Goal: Consume media (video, audio)

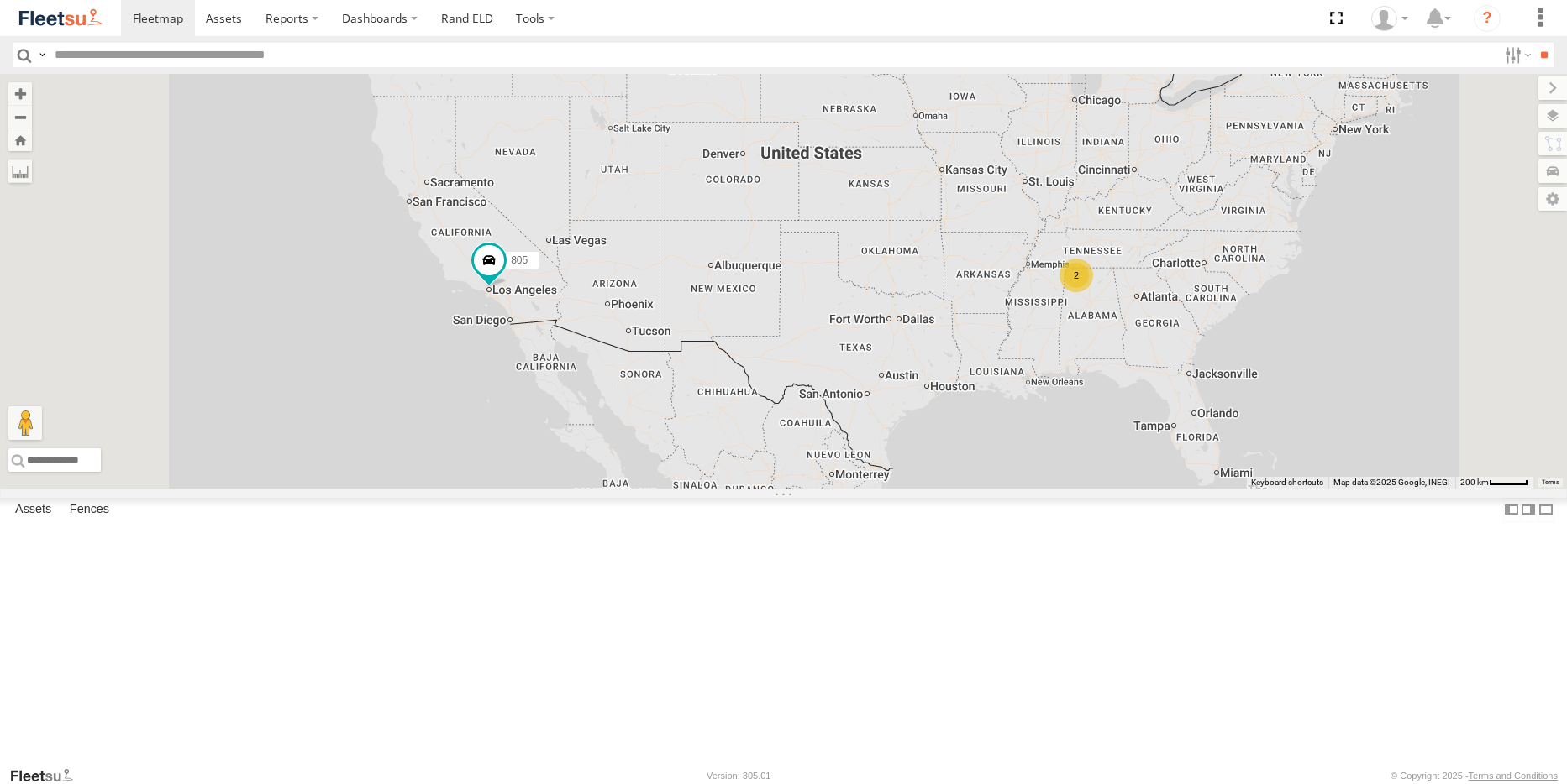
click at [0, 0] on link at bounding box center [0, 0] width 0 height 0
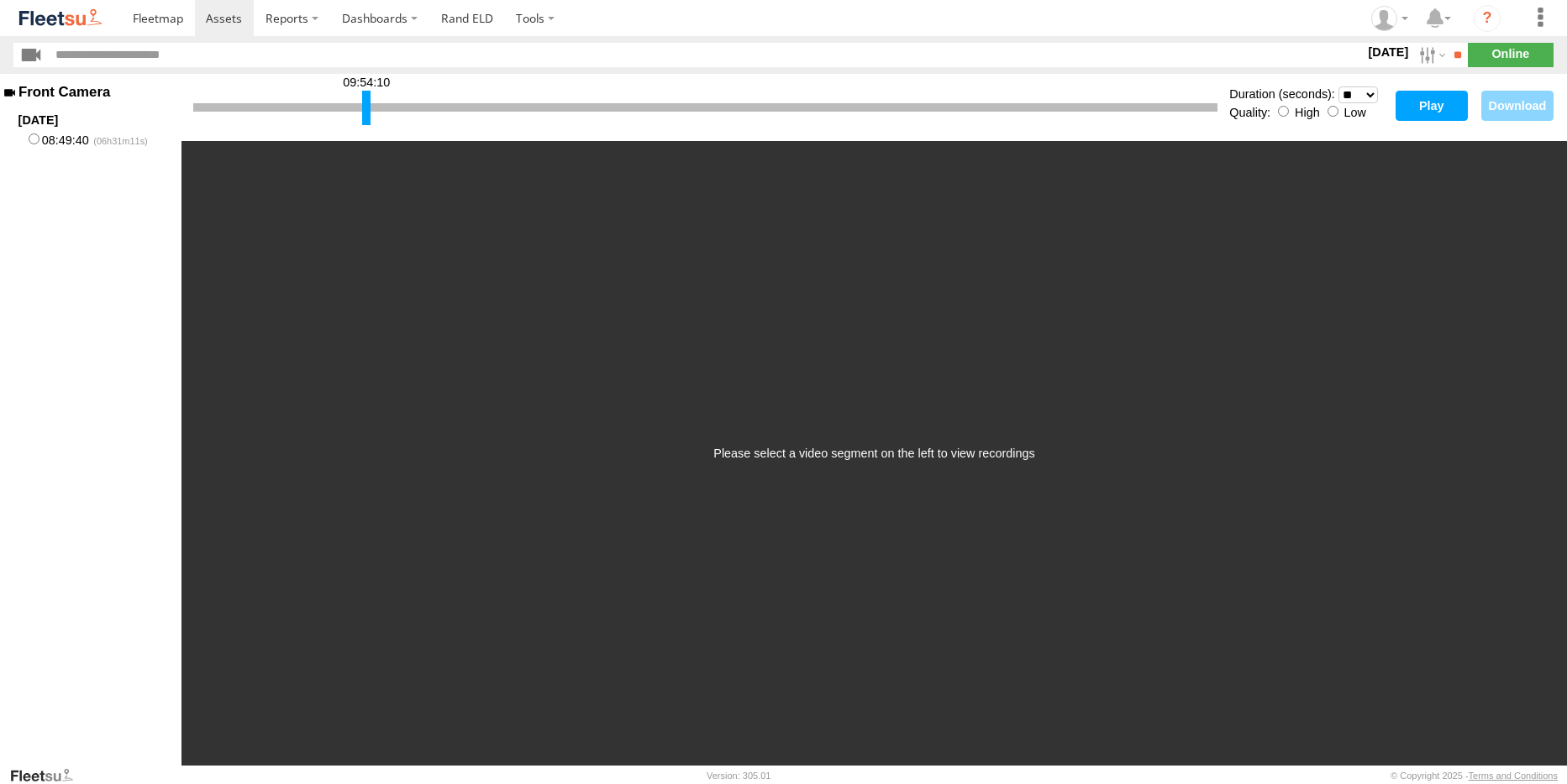
drag, startPoint x: 200, startPoint y: 106, endPoint x: 415, endPoint y: 114, distance: 215.1
click at [370, 114] on div at bounding box center [366, 108] width 9 height 34
click at [1427, 104] on button "Play" at bounding box center [1431, 106] width 72 height 31
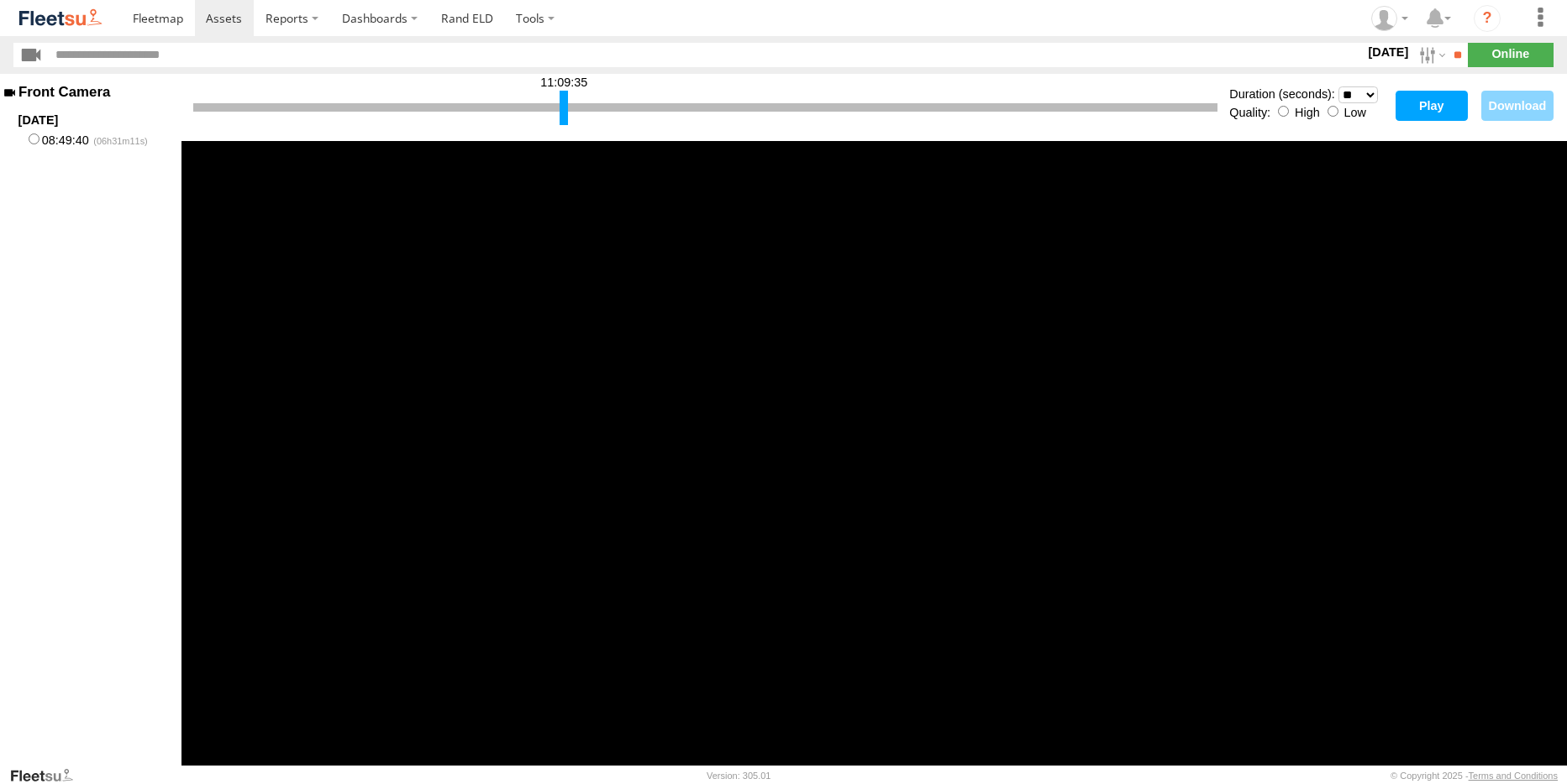
drag, startPoint x: 410, startPoint y: 106, endPoint x: 561, endPoint y: 108, distance: 151.0
click at [561, 108] on div at bounding box center [564, 108] width 9 height 34
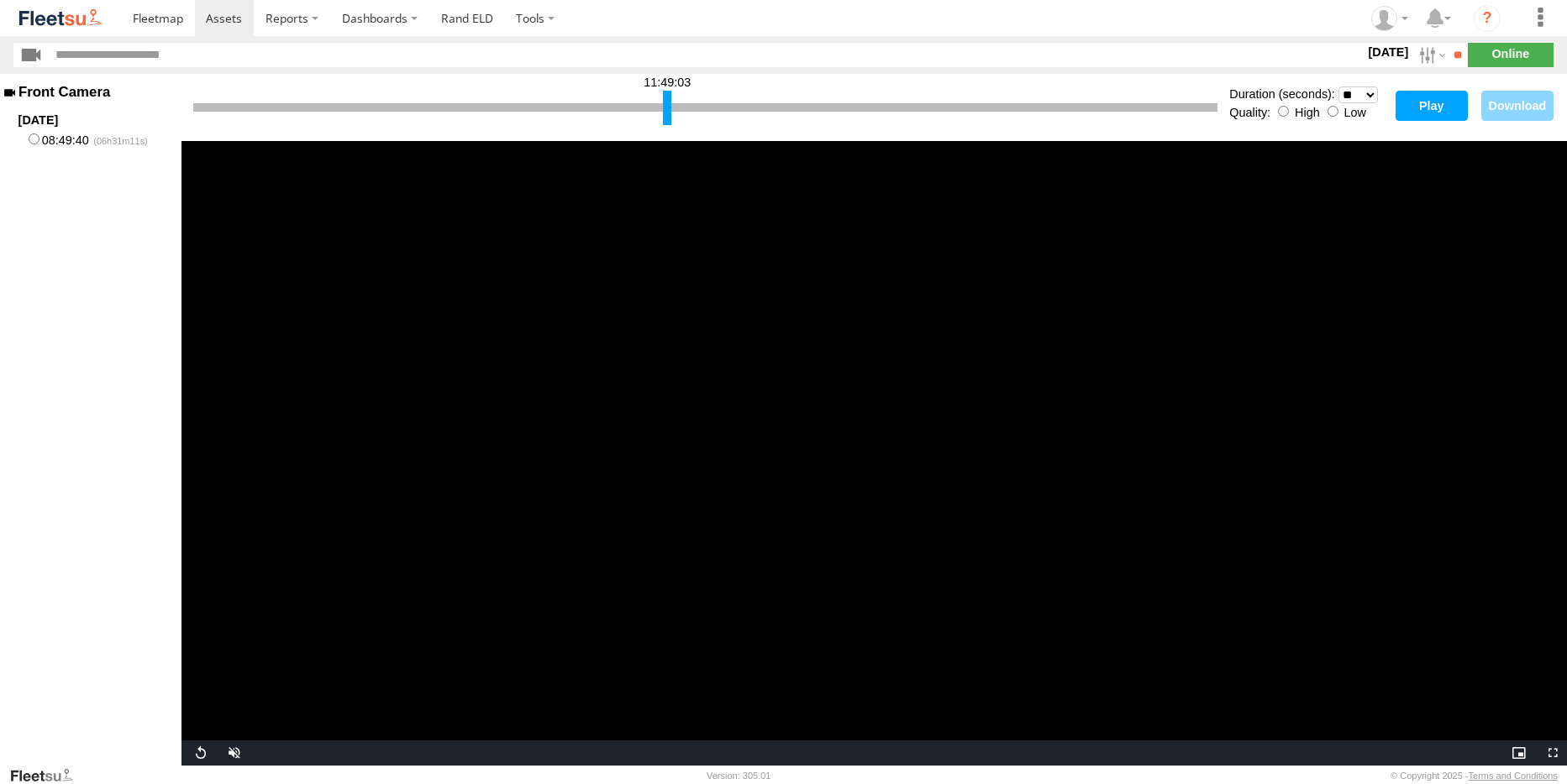
click at [667, 108] on div at bounding box center [667, 108] width 9 height 34
click at [669, 109] on div at bounding box center [667, 108] width 9 height 34
drag, startPoint x: 671, startPoint y: 110, endPoint x: 1015, endPoint y: 111, distance: 344.0
click at [950, 111] on div at bounding box center [946, 108] width 9 height 34
click at [1009, 111] on div at bounding box center [1011, 108] width 9 height 34
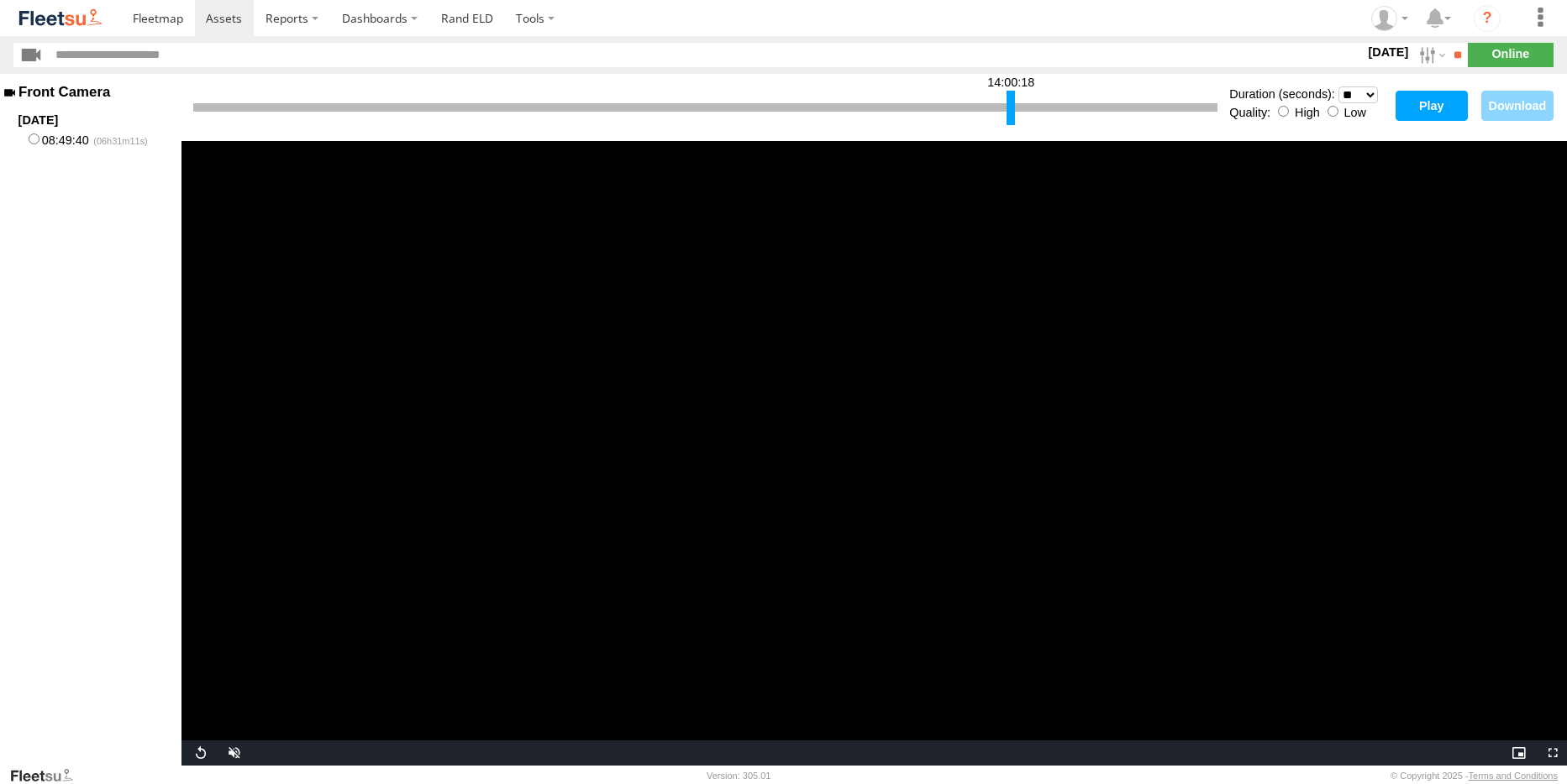
click at [1164, 106] on div at bounding box center [705, 107] width 1024 height 9
click at [1424, 96] on button "Play" at bounding box center [1431, 106] width 72 height 31
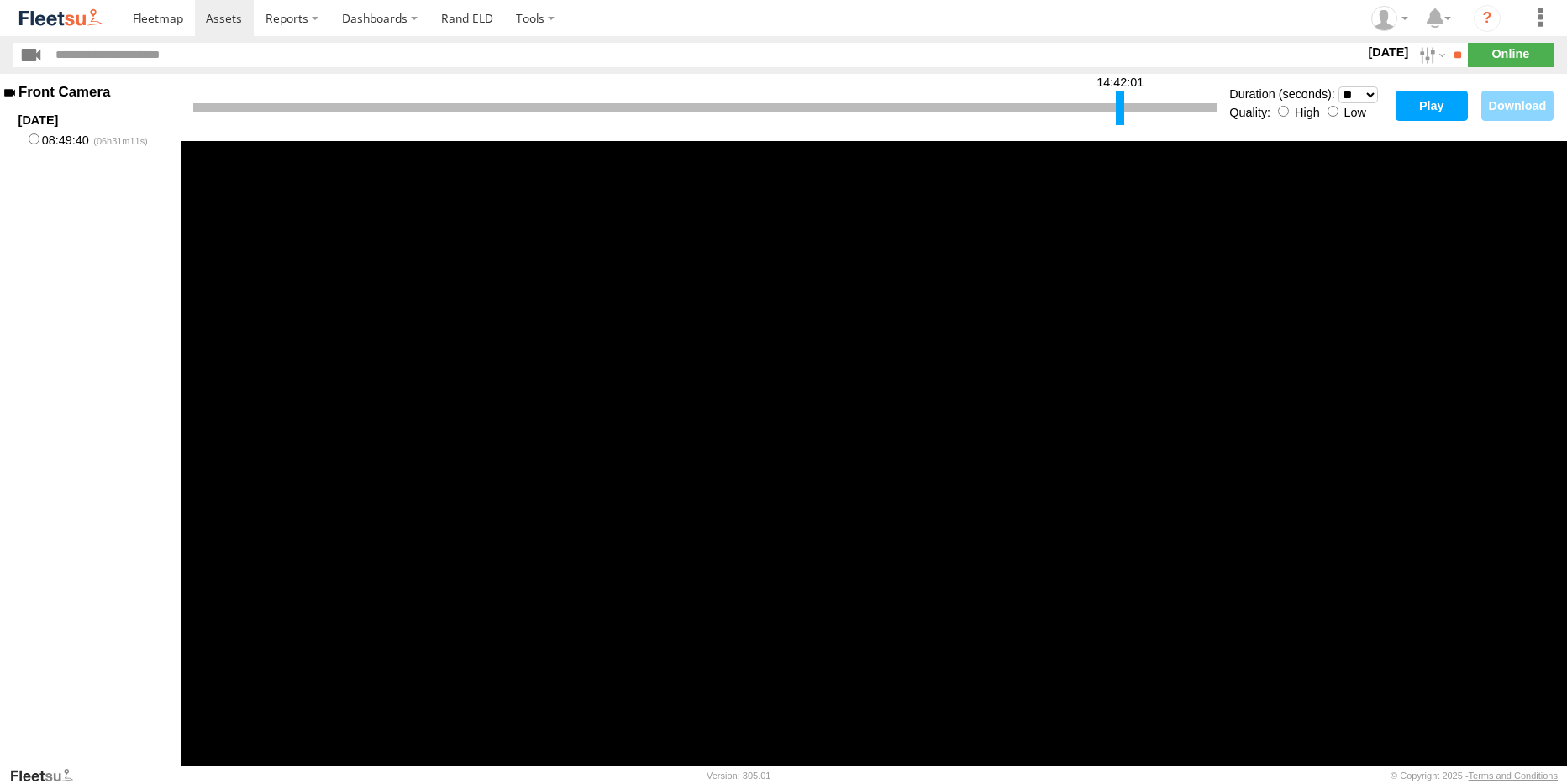
drag, startPoint x: 1007, startPoint y: 109, endPoint x: 1116, endPoint y: 109, distance: 109.0
click at [1116, 109] on div at bounding box center [1120, 108] width 9 height 34
click at [1447, 111] on button "Play" at bounding box center [1431, 106] width 72 height 31
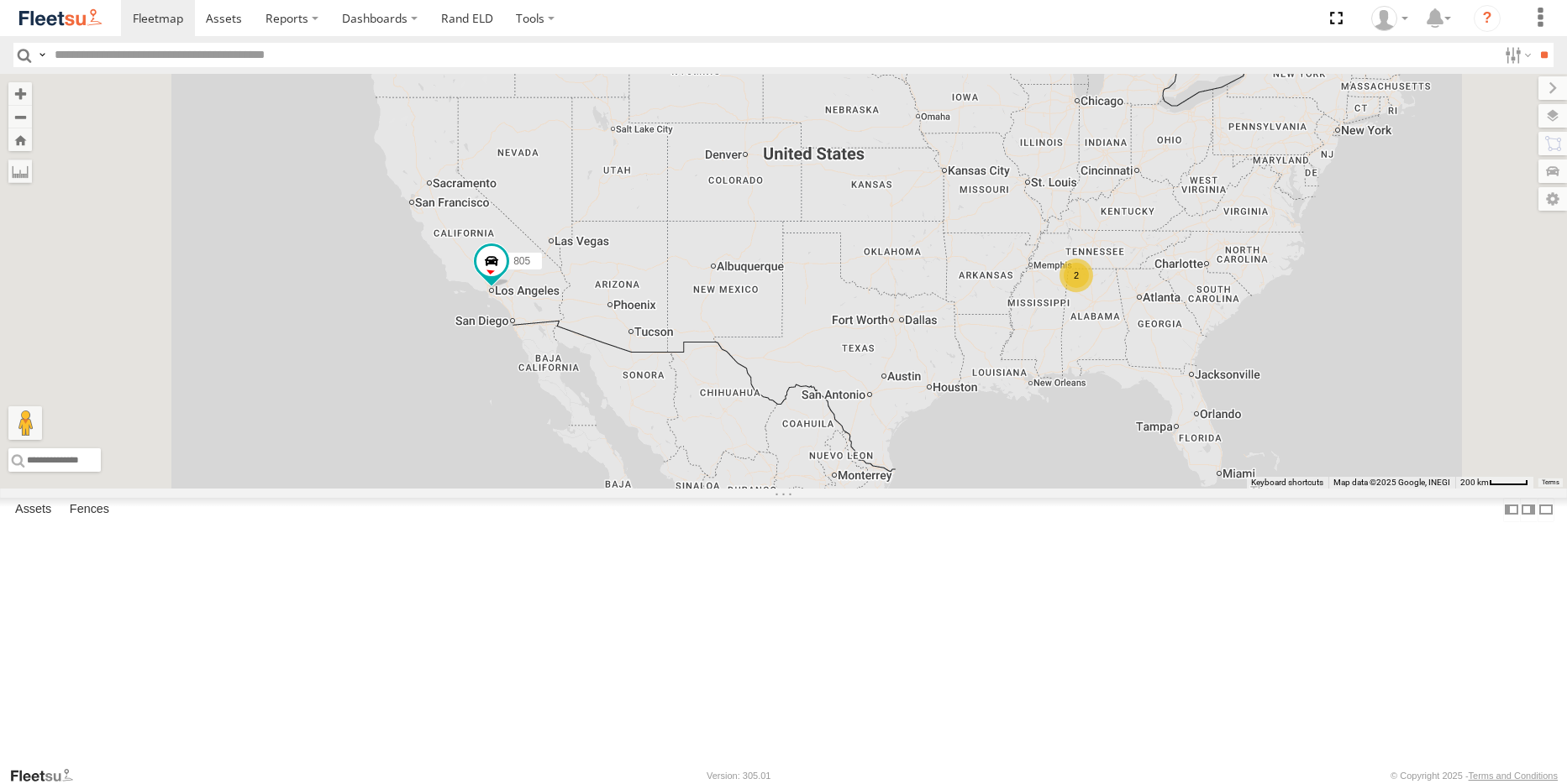
click at [0, 0] on link at bounding box center [0, 0] width 0 height 0
